Goal: Find specific page/section: Find specific page/section

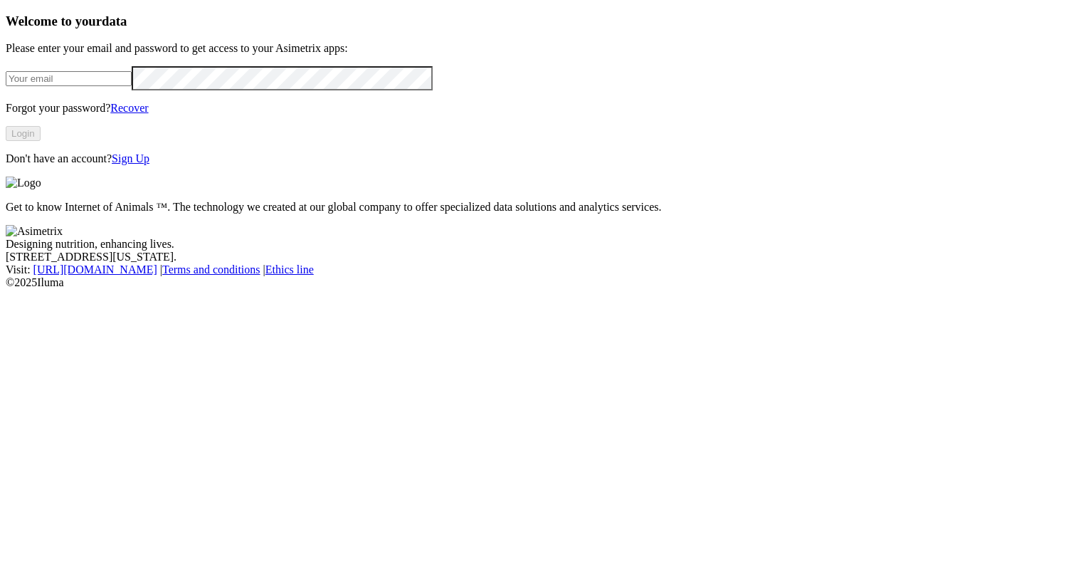
click at [132, 86] on input "email" at bounding box center [69, 78] width 126 height 15
type input "[PERSON_NAME][EMAIL_ADDRESS][PERSON_NAME][PERSON_NAME][DOMAIN_NAME]"
click at [41, 141] on button "Login" at bounding box center [23, 133] width 35 height 15
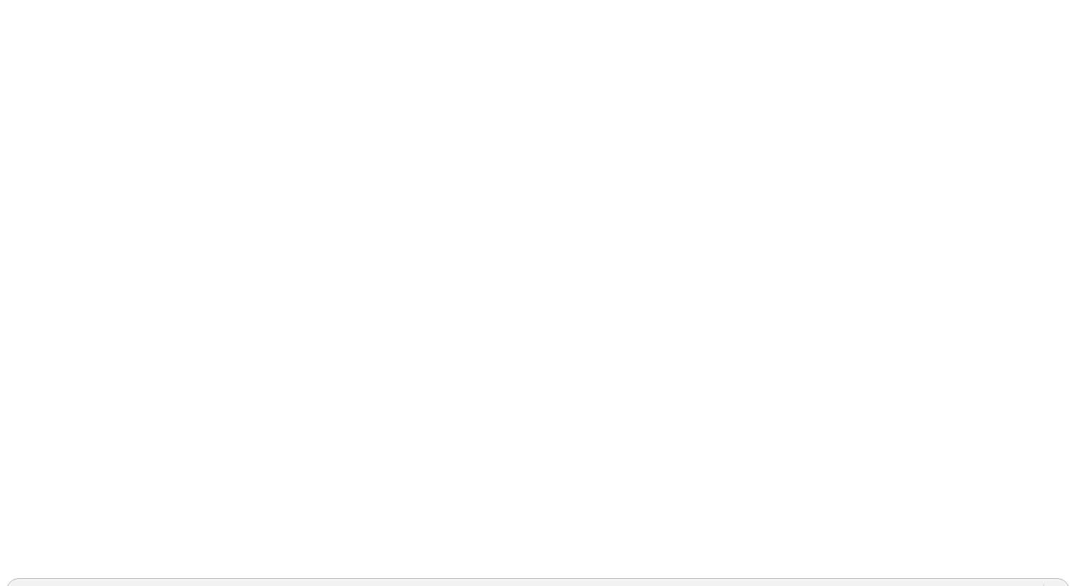
click at [82, 585] on div "LAPRADERA" at bounding box center [48, 591] width 68 height 13
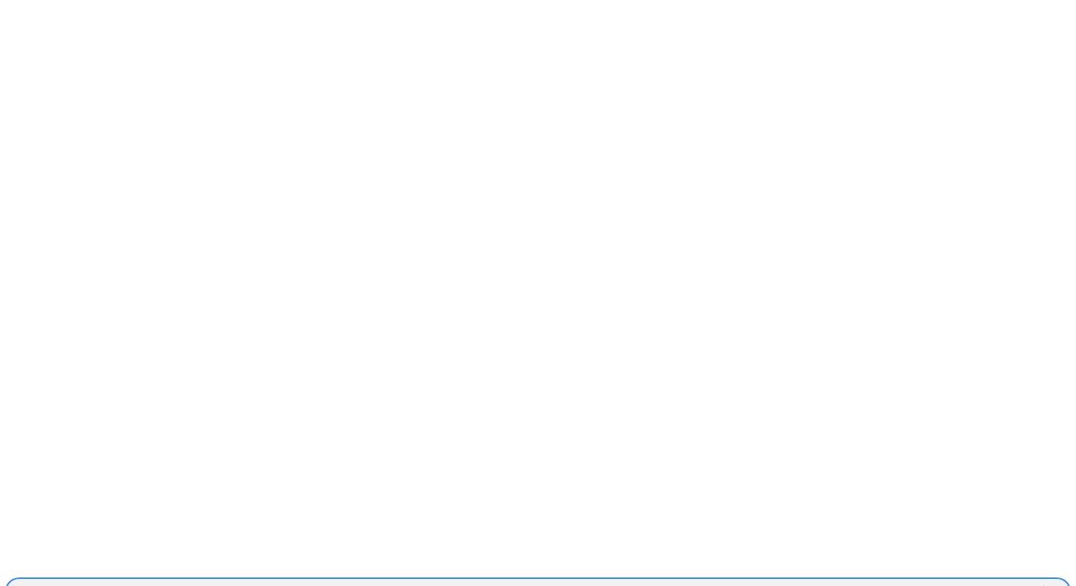
type input "carg"
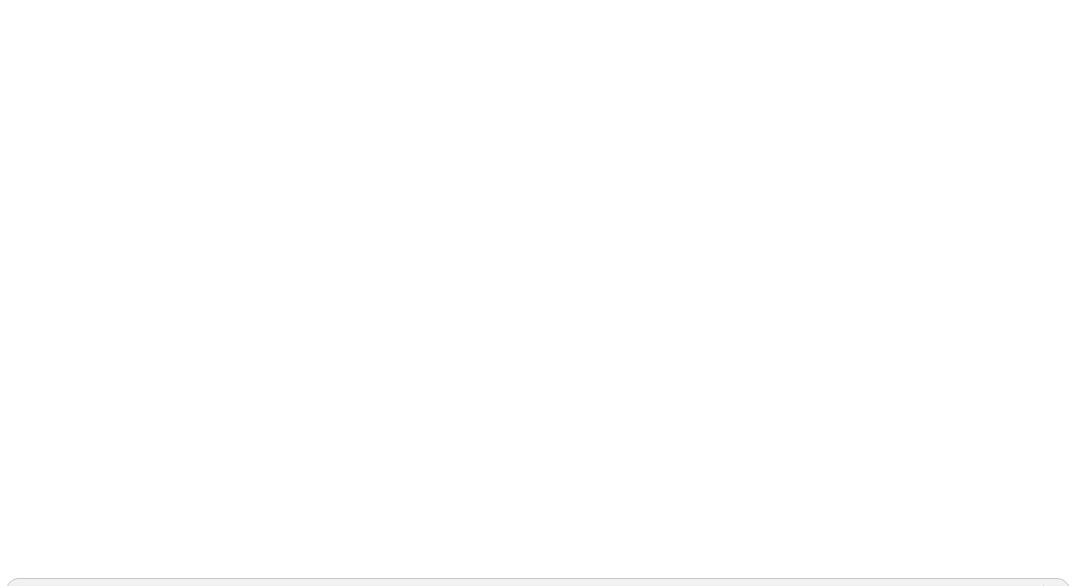
click at [844, 581] on div "SANTAFE" at bounding box center [524, 591] width 1037 height 21
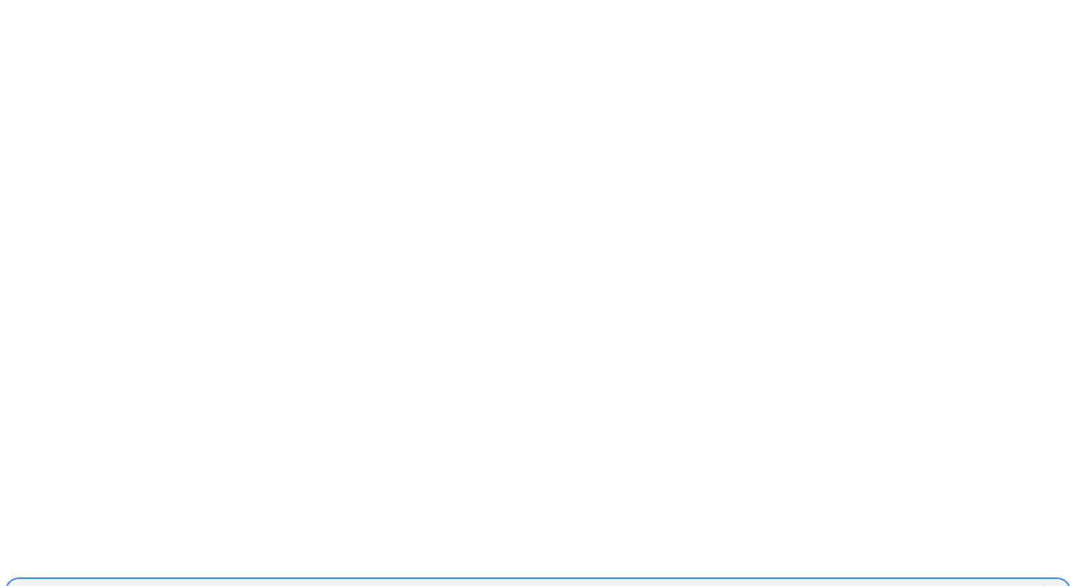
scroll to position [1331, 0]
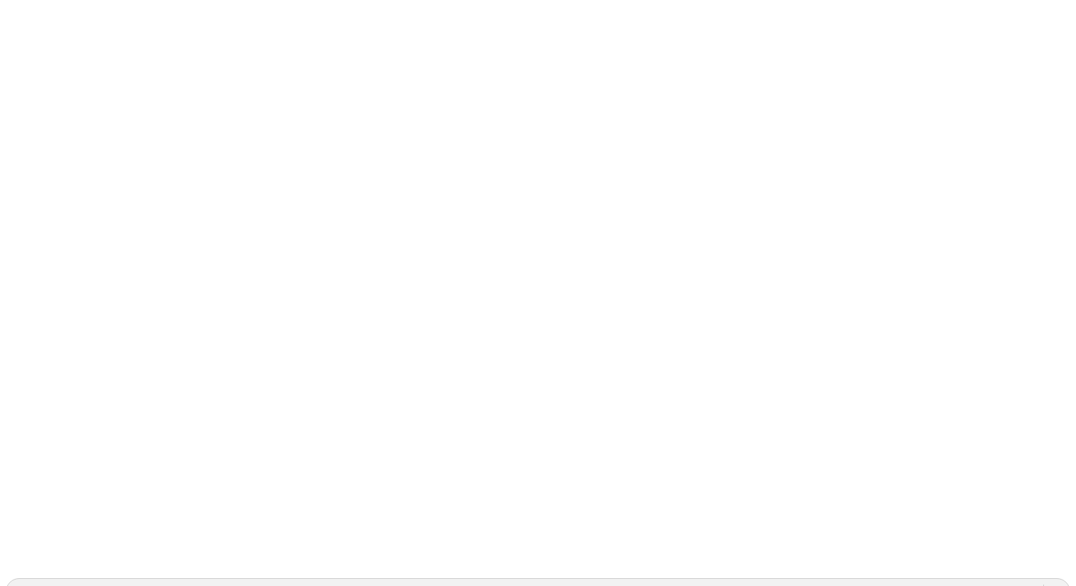
click at [31, 24] on icon at bounding box center [28, 290] width 44 height 569
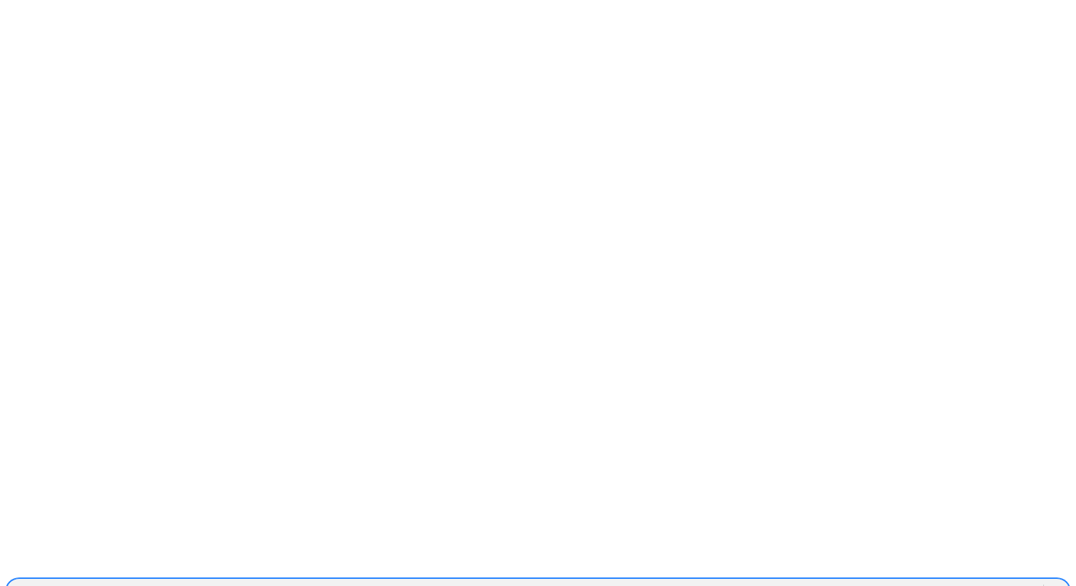
click at [793, 581] on div "SANTAFE" at bounding box center [524, 591] width 1037 height 21
click at [894, 581] on div "ALIAR" at bounding box center [524, 591] width 1037 height 21
type input "porc"
